Goal: Ask a question

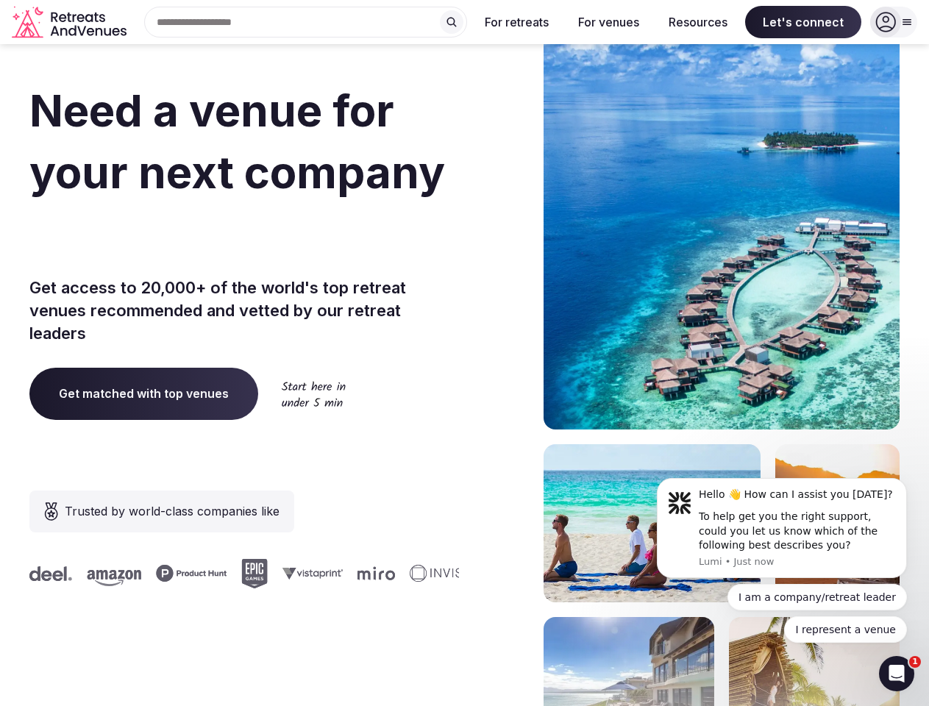
click at [464, 353] on div "Need a venue for your next company offsite? Get access to 20,000+ of the world'…" at bounding box center [464, 440] width 870 height 886
click at [306, 22] on div "Search Popular Destinations [GEOGRAPHIC_DATA], [GEOGRAPHIC_DATA] [GEOGRAPHIC_DA…" at bounding box center [299, 22] width 335 height 31
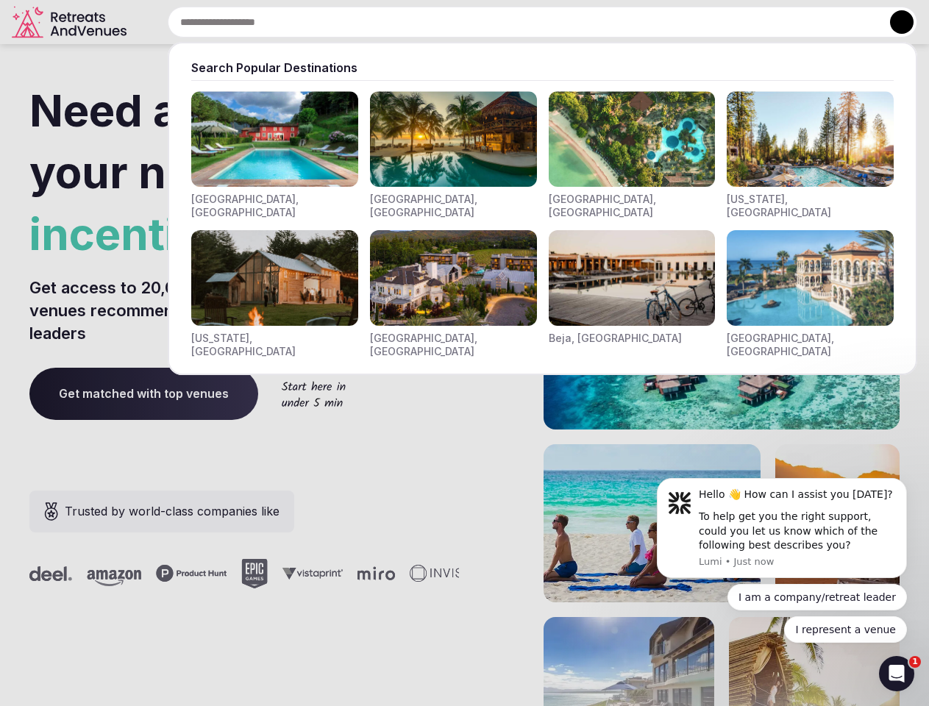
click at [452, 22] on input "text" at bounding box center [543, 22] width 750 height 31
click at [517, 22] on input "text" at bounding box center [543, 22] width 750 height 31
click at [608, 22] on input "text" at bounding box center [543, 22] width 750 height 31
click at [698, 22] on input "text" at bounding box center [543, 22] width 750 height 31
click at [803, 22] on input "text" at bounding box center [543, 22] width 750 height 31
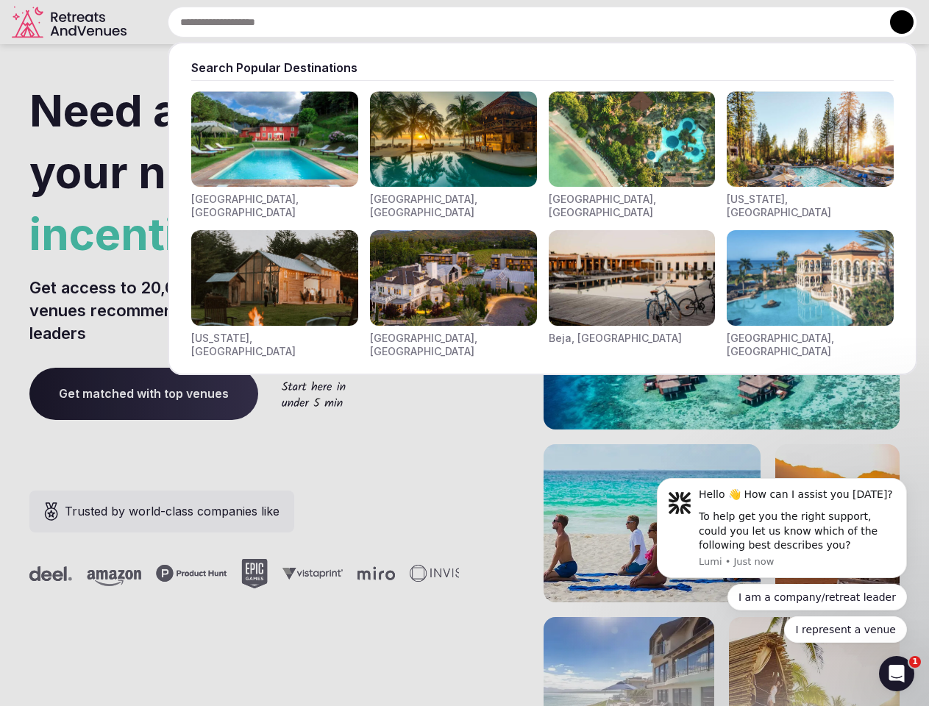
click at [894, 22] on button at bounding box center [902, 22] width 24 height 24
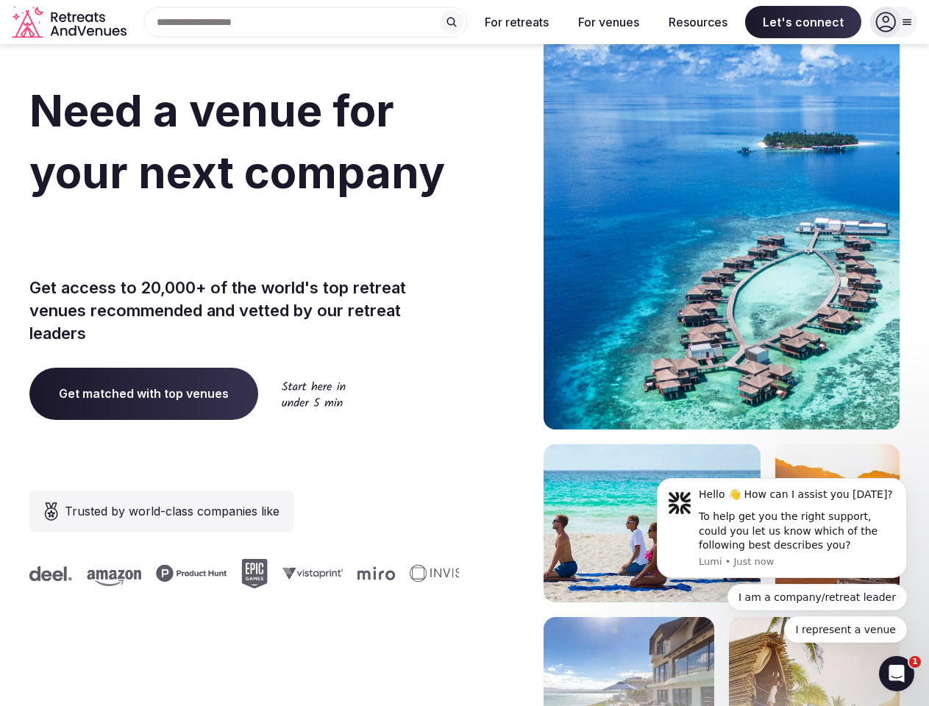
click at [782, 528] on div "To help get you the right support, could you let us know which of the following…" at bounding box center [797, 531] width 197 height 43
